Goal: Task Accomplishment & Management: Manage account settings

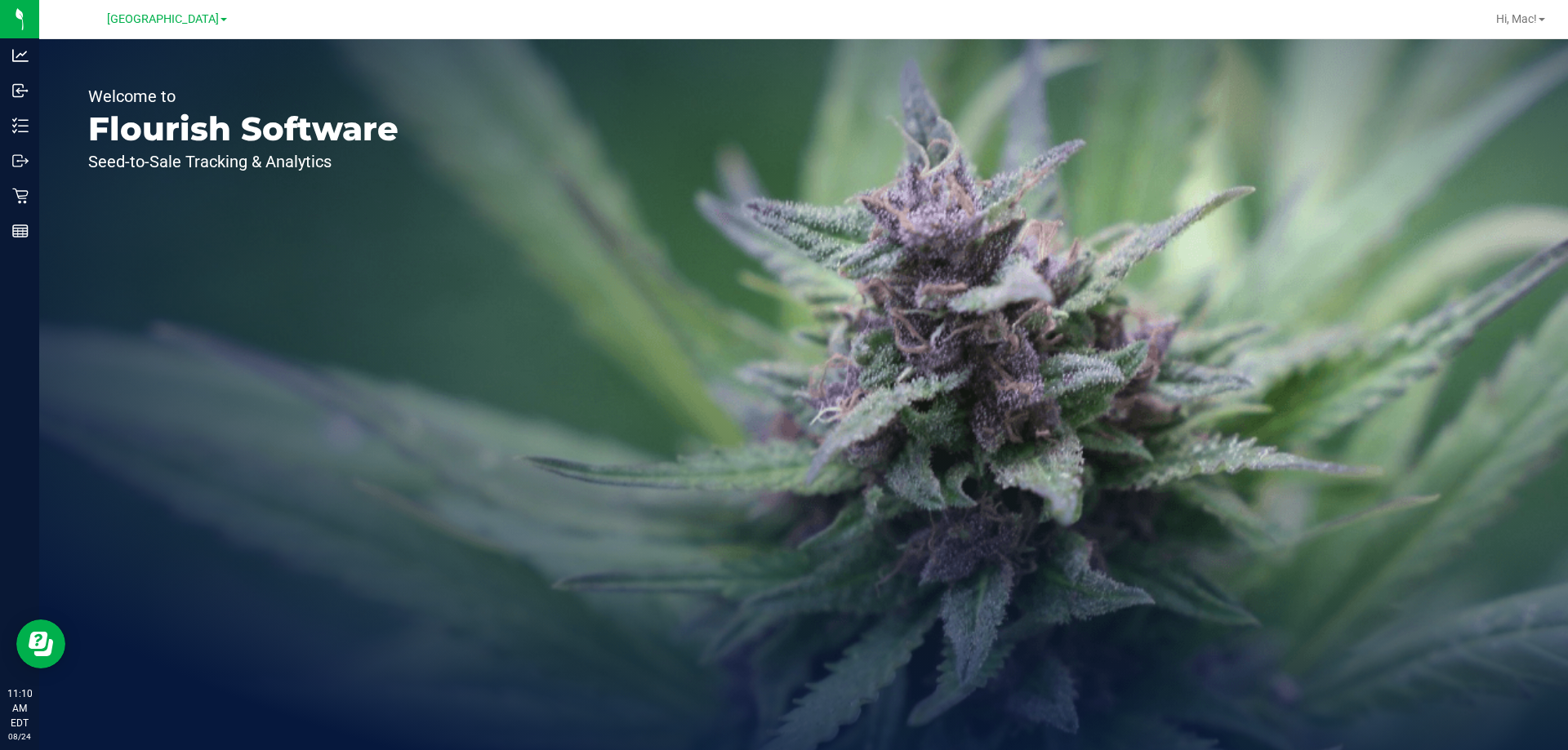
click at [699, 310] on div "Welcome to Flourish Software Seed-to-Sale Tracking & Analytics" at bounding box center [803, 394] width 1528 height 711
click at [1533, 18] on span "Hi, Mac!" at bounding box center [1516, 18] width 41 height 13
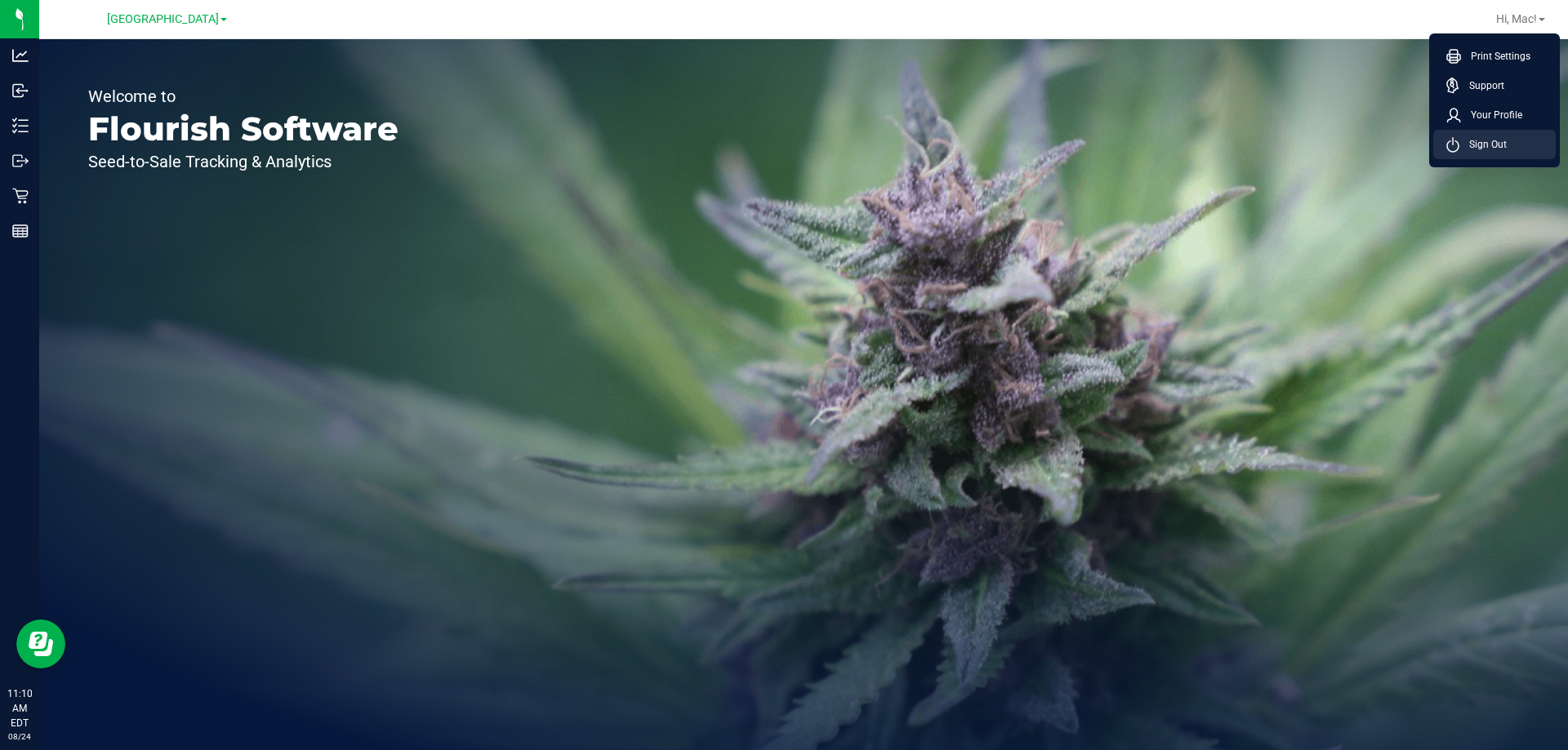
click at [1466, 145] on span "Sign Out" at bounding box center [1482, 144] width 48 height 17
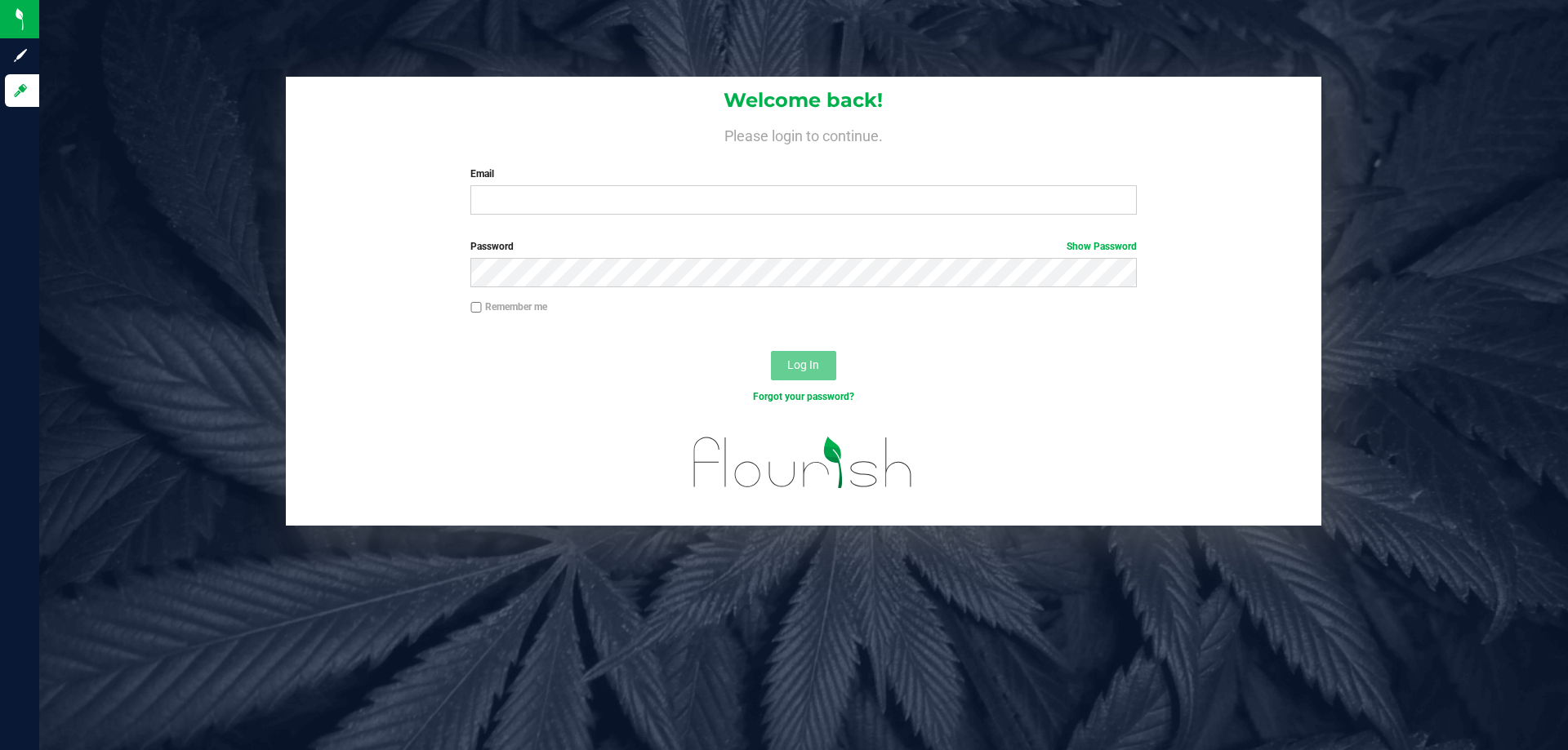
click at [532, 179] on label "Email" at bounding box center [803, 173] width 666 height 15
click at [532, 186] on input "Email" at bounding box center [803, 200] width 666 height 29
click at [533, 190] on input "Email" at bounding box center [803, 200] width 666 height 29
type input "[EMAIL_ADDRESS][DOMAIN_NAME]"
click at [771, 351] on button "Log In" at bounding box center [803, 365] width 65 height 29
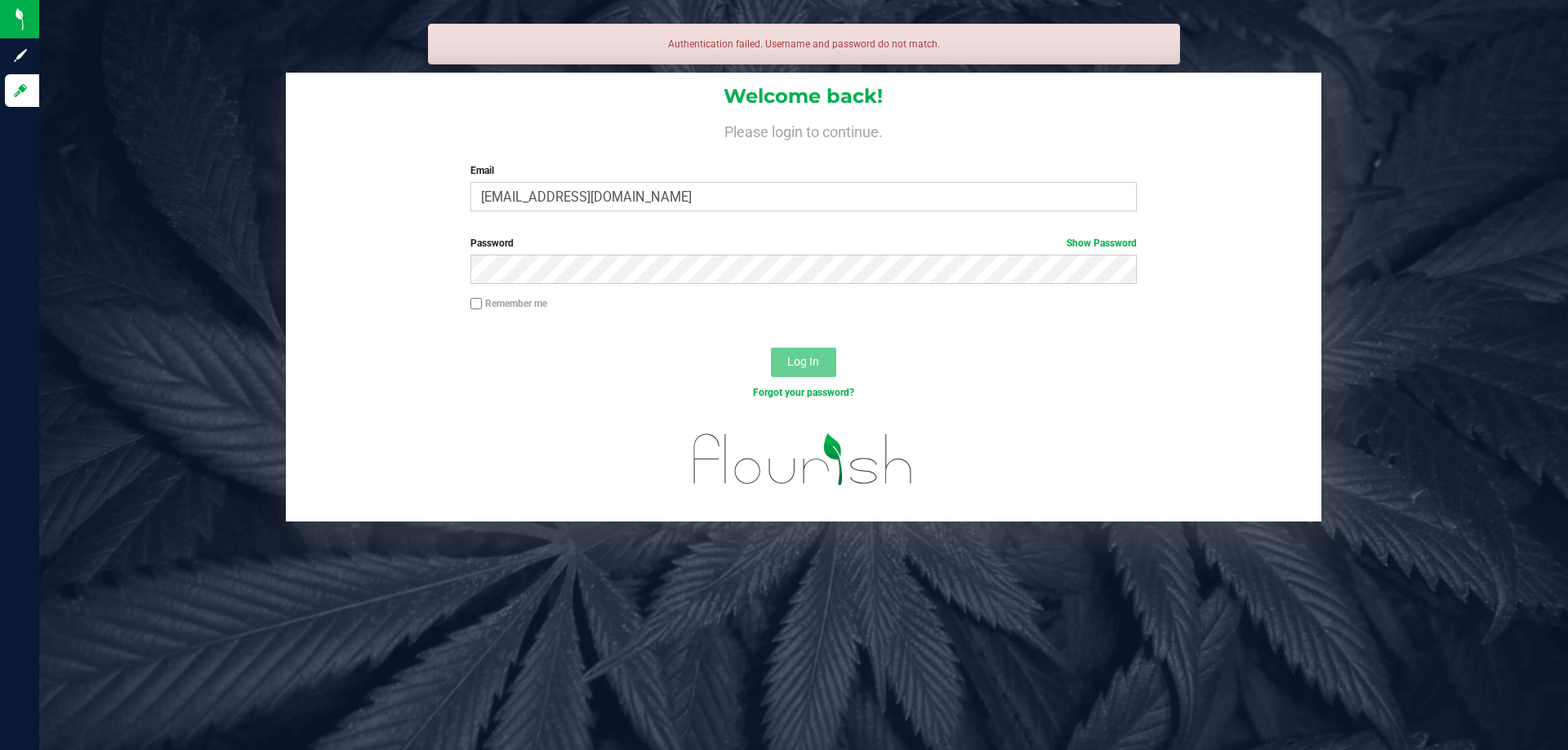
click at [551, 284] on div "Password Show Password" at bounding box center [803, 266] width 1035 height 60
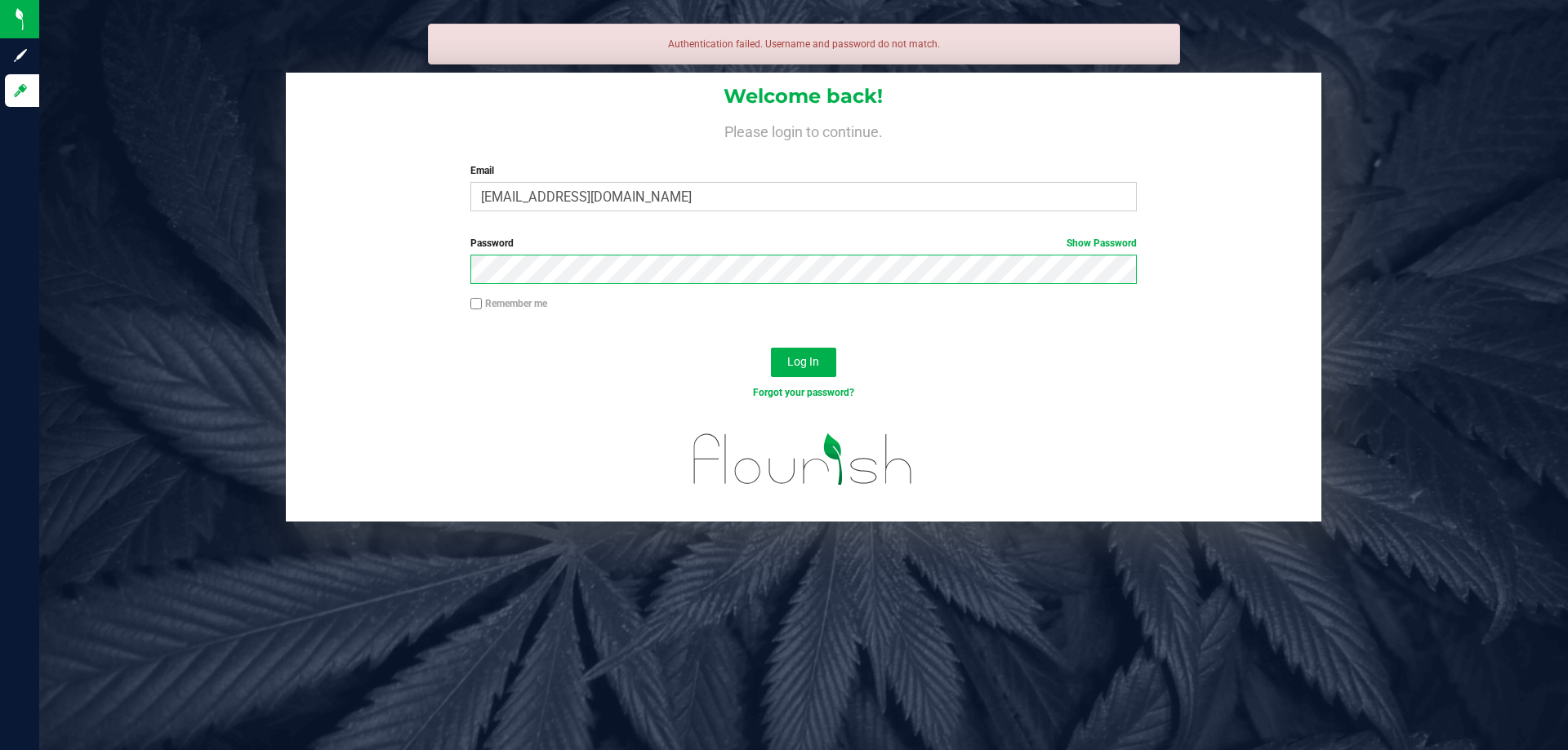
click at [771, 348] on button "Log In" at bounding box center [803, 362] width 65 height 29
